Goal: Check status: Check status

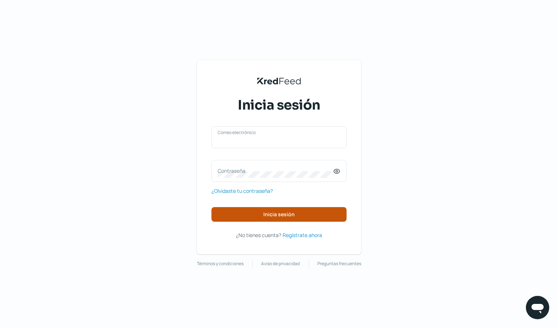
type input "[EMAIL_ADDRESS][DOMAIN_NAME]"
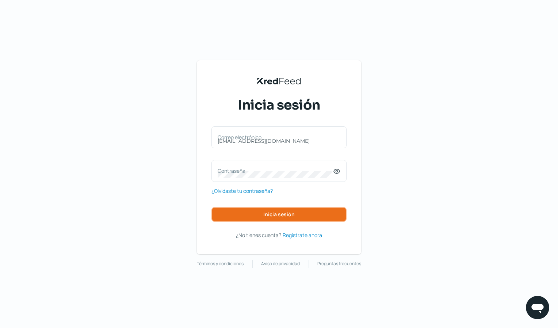
click at [275, 213] on span "Inicia sesión" at bounding box center [278, 214] width 31 height 5
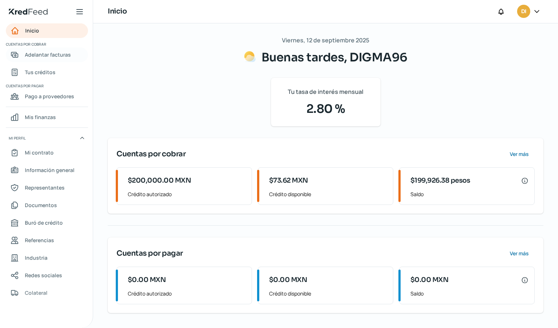
click at [39, 57] on span "Adelantar facturas" at bounding box center [48, 54] width 46 height 9
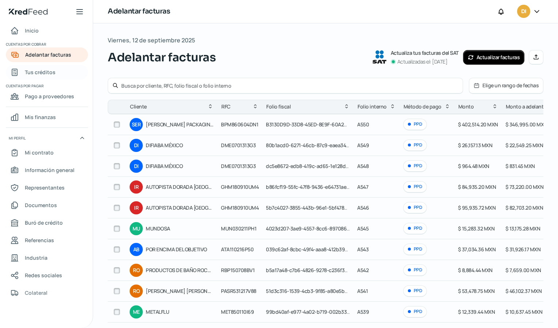
click at [48, 72] on span "Tus créditos" at bounding box center [40, 72] width 31 height 9
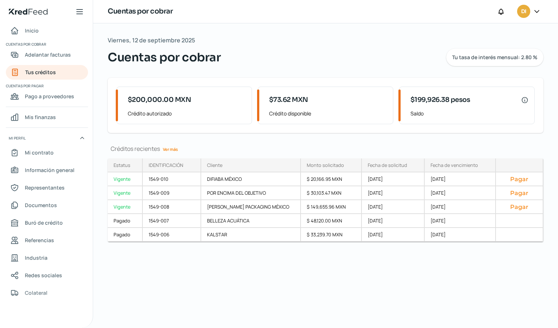
click at [293, 97] on span "$73.62 MXN" at bounding box center [288, 100] width 39 height 10
click at [322, 204] on div "$ 149,655.96 MXN" at bounding box center [331, 207] width 61 height 14
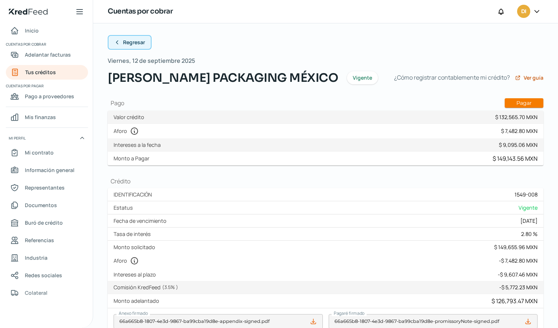
click at [131, 41] on span "Regresar" at bounding box center [134, 42] width 22 height 5
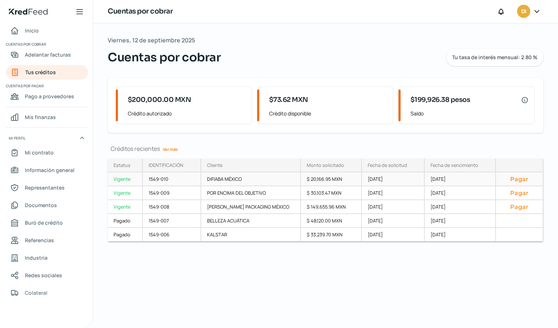
click at [301, 181] on div "$ 20,166.95 MXN" at bounding box center [331, 179] width 61 height 14
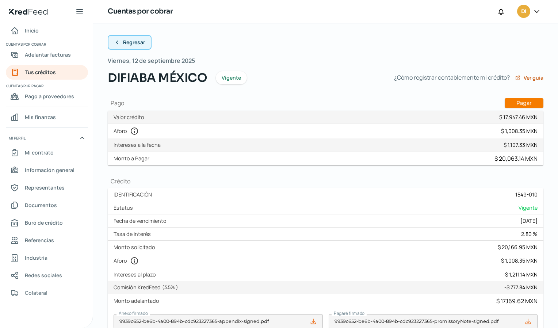
click at [126, 43] on span "Regresar" at bounding box center [134, 42] width 22 height 5
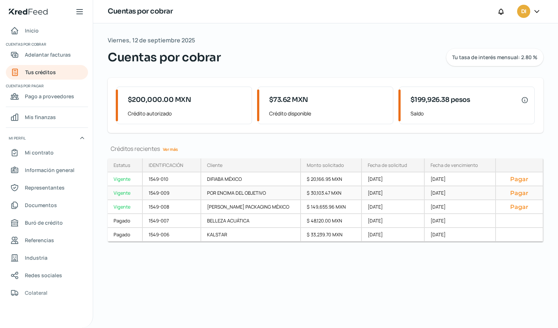
click at [312, 190] on div "$ 30,103.47 MXN" at bounding box center [331, 193] width 61 height 14
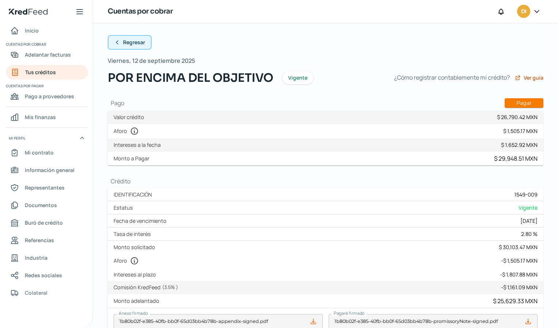
click at [137, 42] on span "Regresar" at bounding box center [134, 42] width 22 height 5
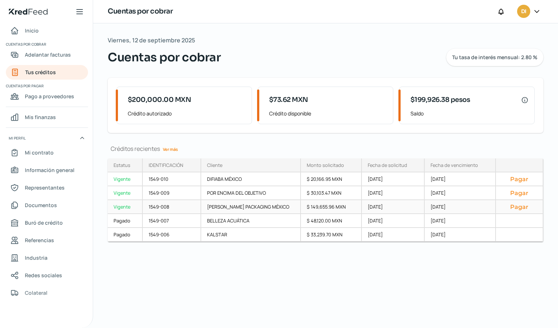
click at [301, 204] on div "$ 149,655.96 MXN" at bounding box center [331, 207] width 61 height 14
